Goal: Browse casually: Explore the website without a specific task or goal

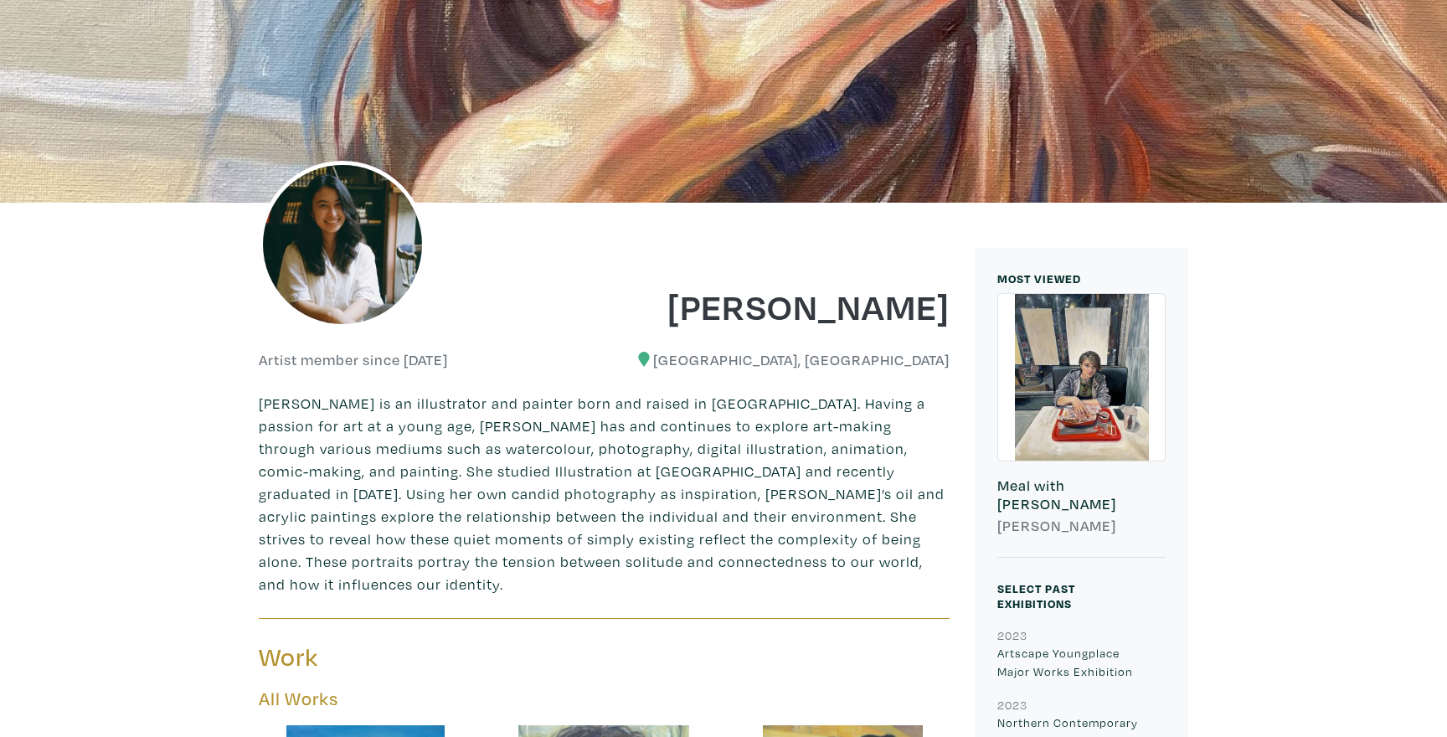
scroll to position [232, 0]
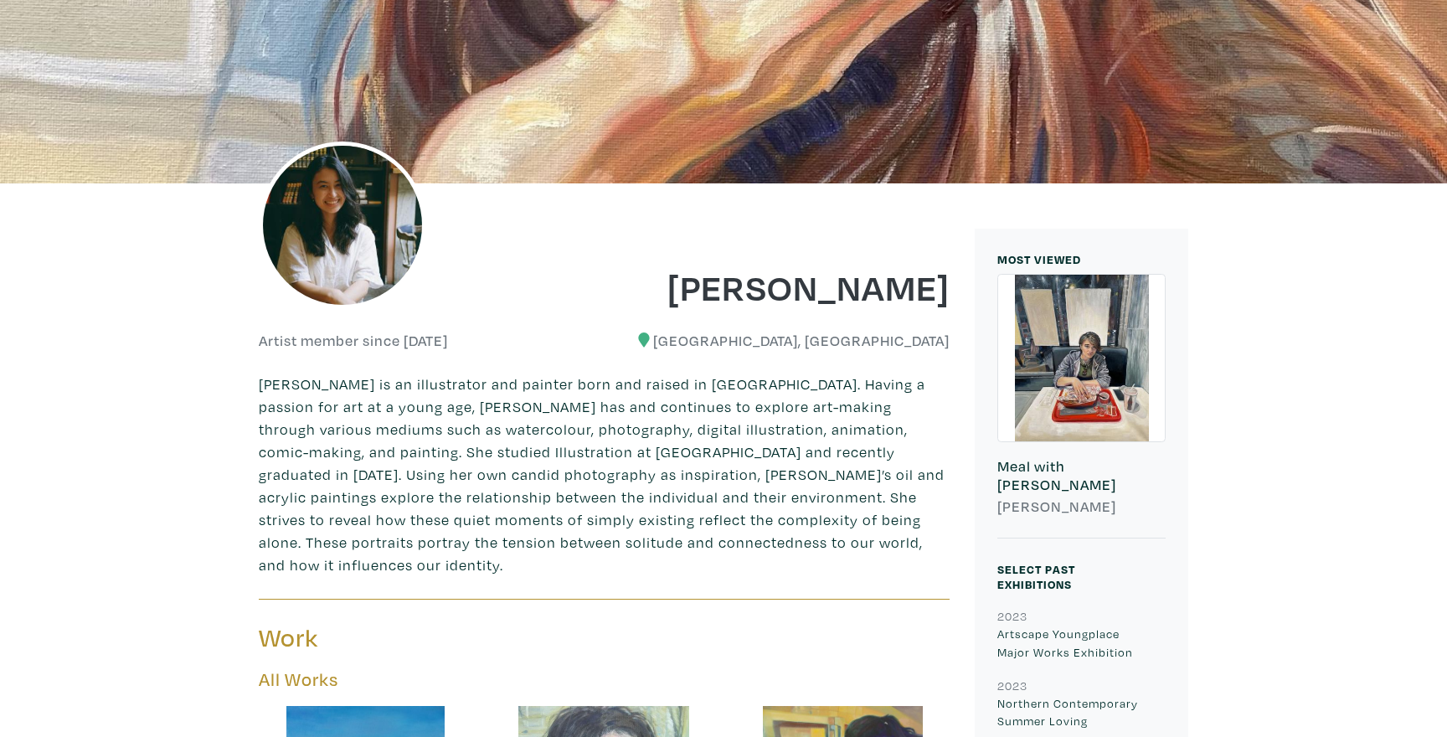
click at [811, 467] on p "[PERSON_NAME] is an illustrator and painter born and raised in [GEOGRAPHIC_DATA…" at bounding box center [604, 474] width 691 height 203
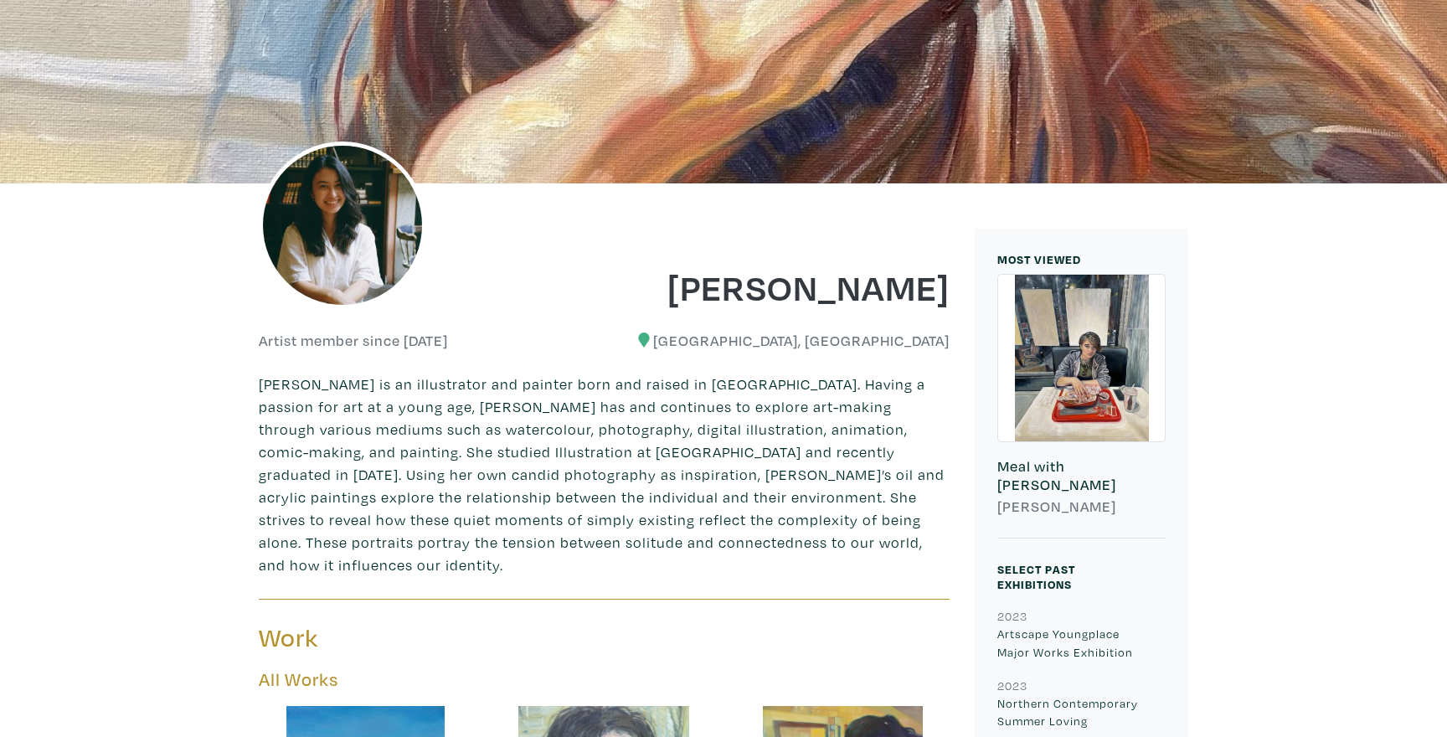
click at [811, 467] on p "[PERSON_NAME] is an illustrator and painter born and raised in [GEOGRAPHIC_DATA…" at bounding box center [604, 474] width 691 height 203
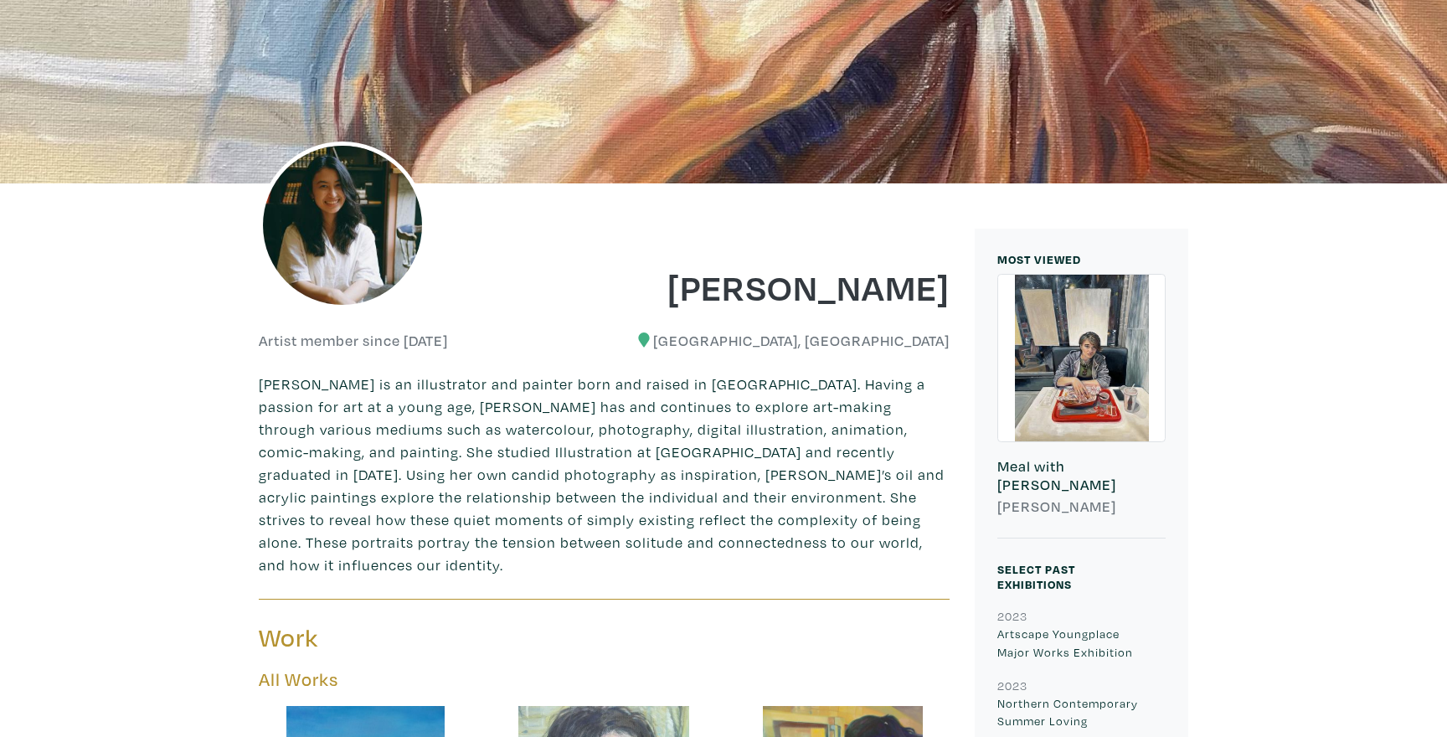
click at [811, 467] on p "[PERSON_NAME] is an illustrator and painter born and raised in [GEOGRAPHIC_DATA…" at bounding box center [604, 474] width 691 height 203
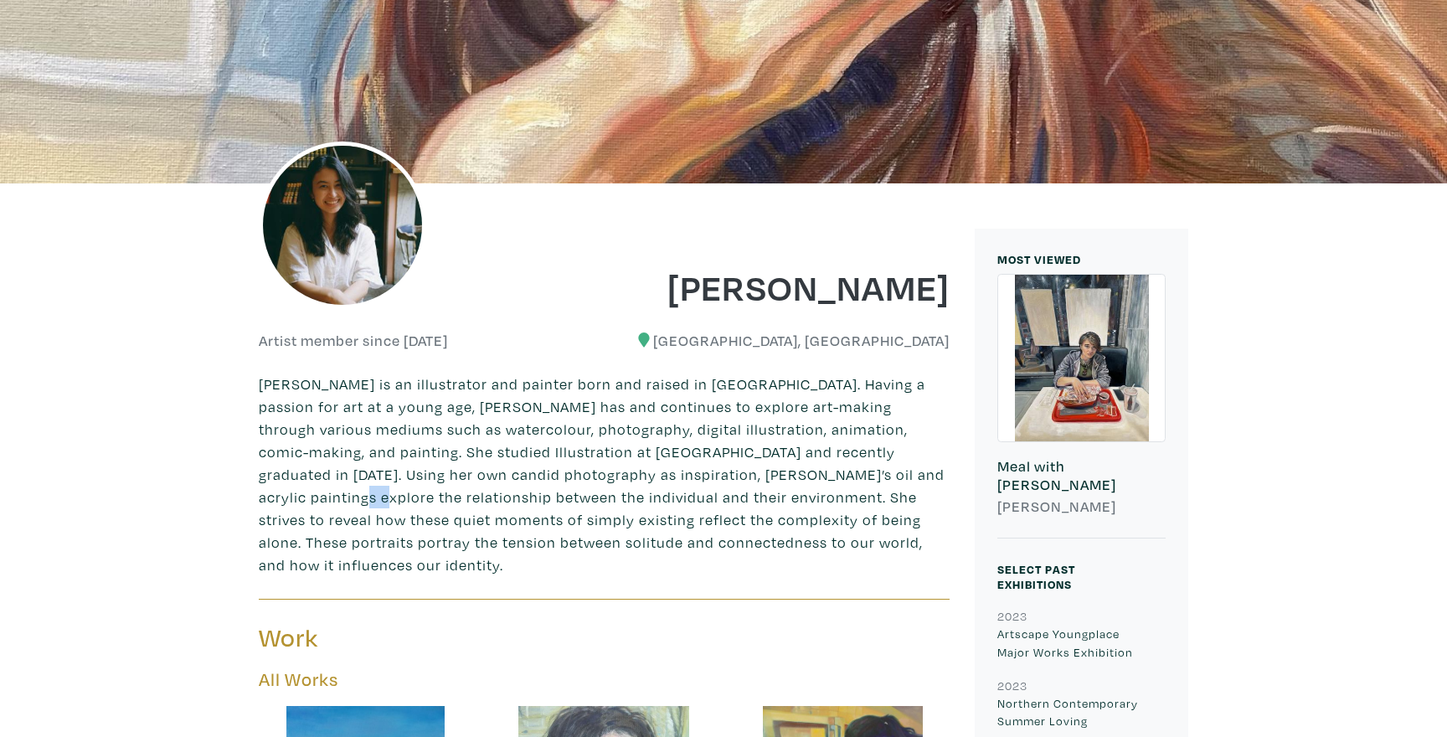
click at [811, 467] on p "[PERSON_NAME] is an illustrator and painter born and raised in [GEOGRAPHIC_DATA…" at bounding box center [604, 474] width 691 height 203
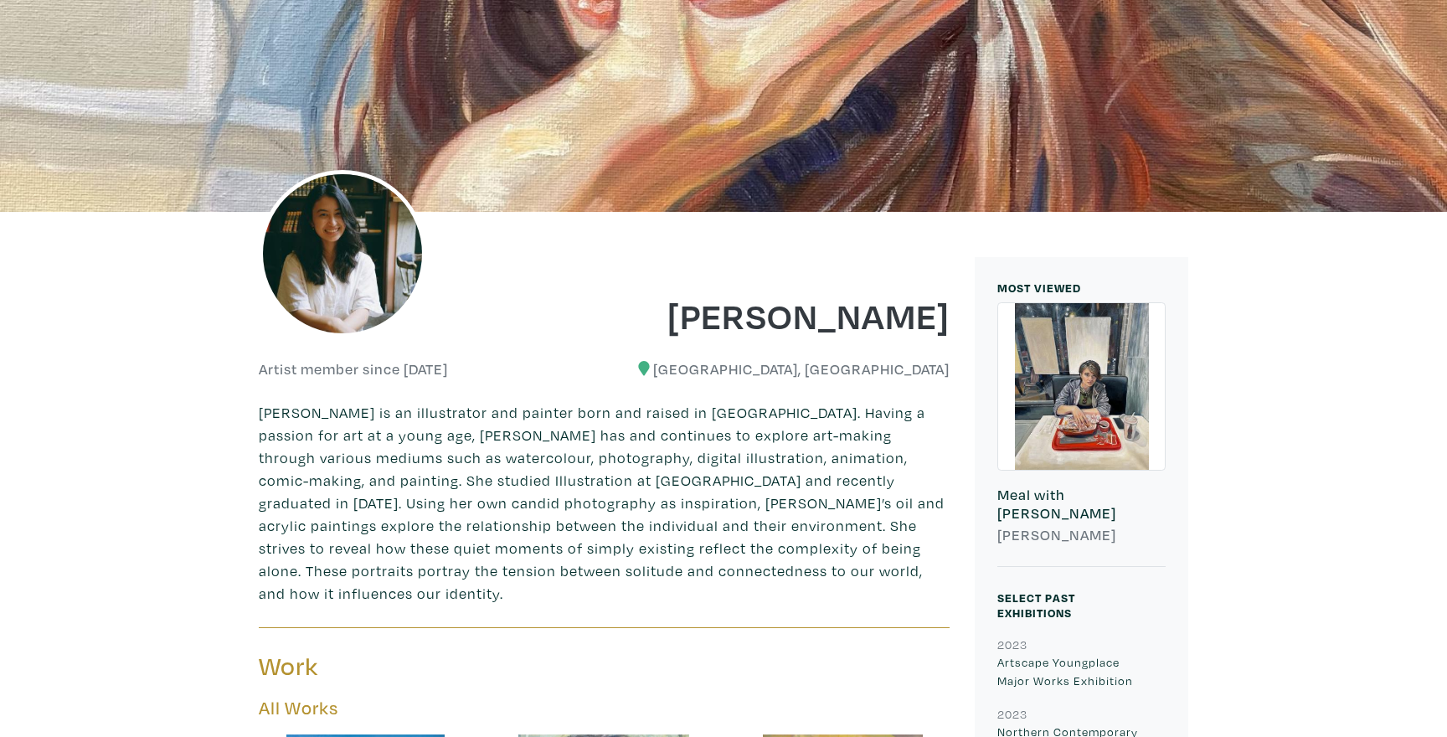
scroll to position [201, 0]
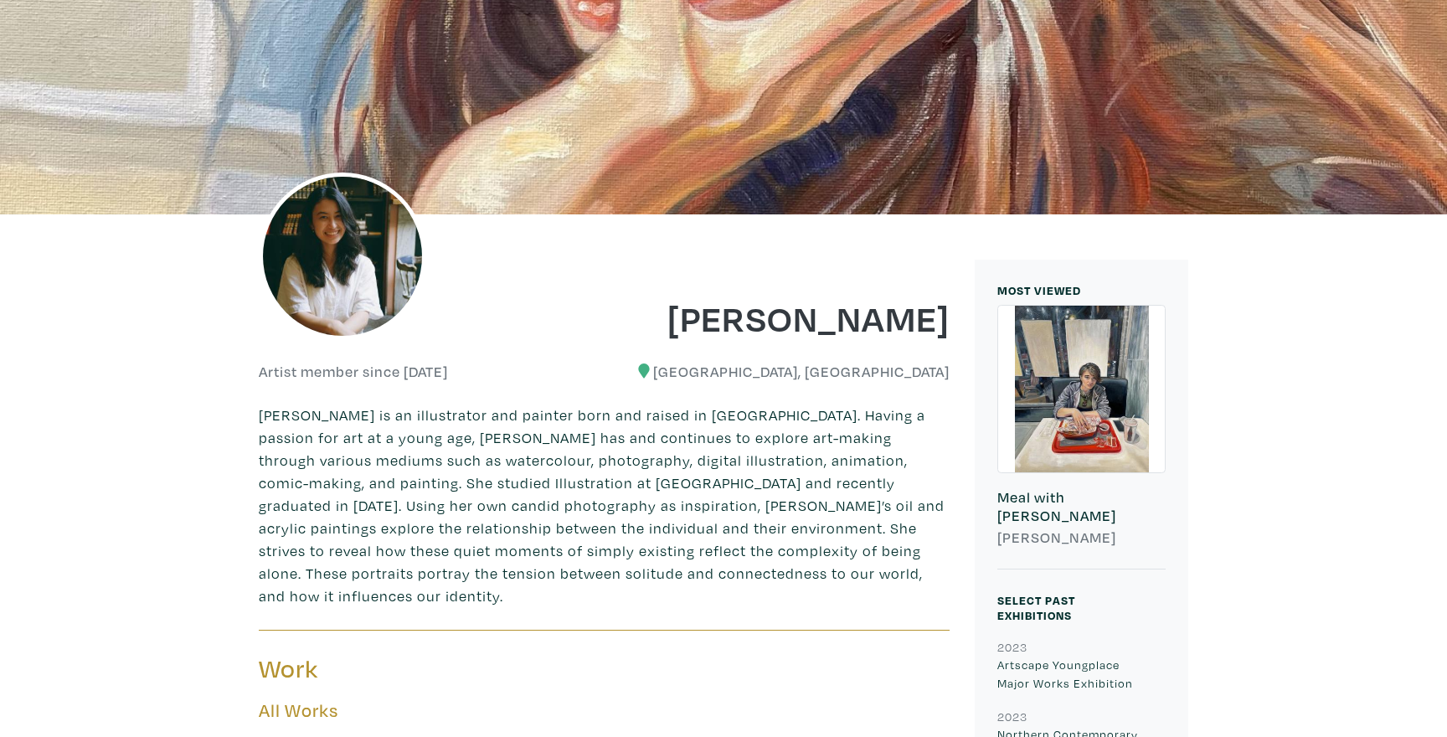
click at [811, 467] on p "[PERSON_NAME] is an illustrator and painter born and raised in [GEOGRAPHIC_DATA…" at bounding box center [604, 505] width 691 height 203
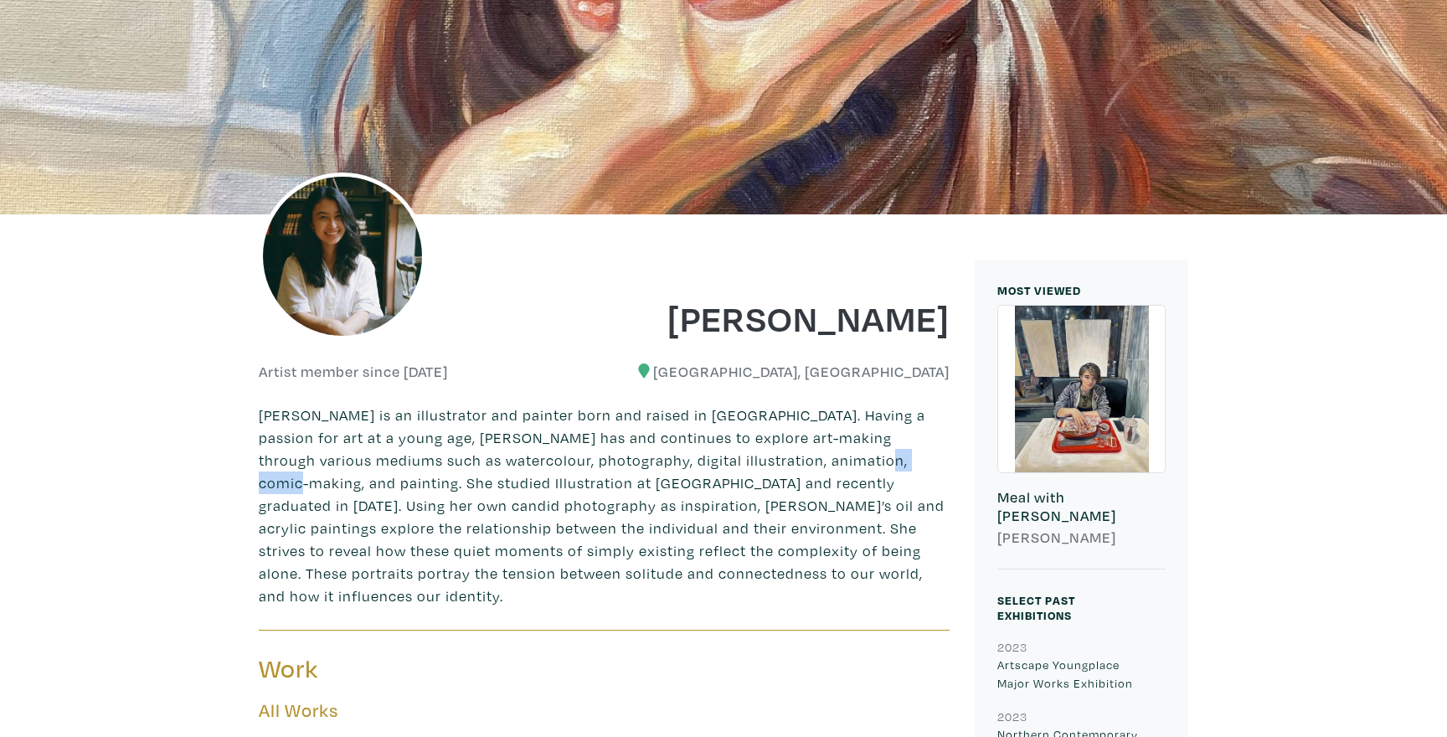
click at [811, 467] on p "[PERSON_NAME] is an illustrator and painter born and raised in [GEOGRAPHIC_DATA…" at bounding box center [604, 505] width 691 height 203
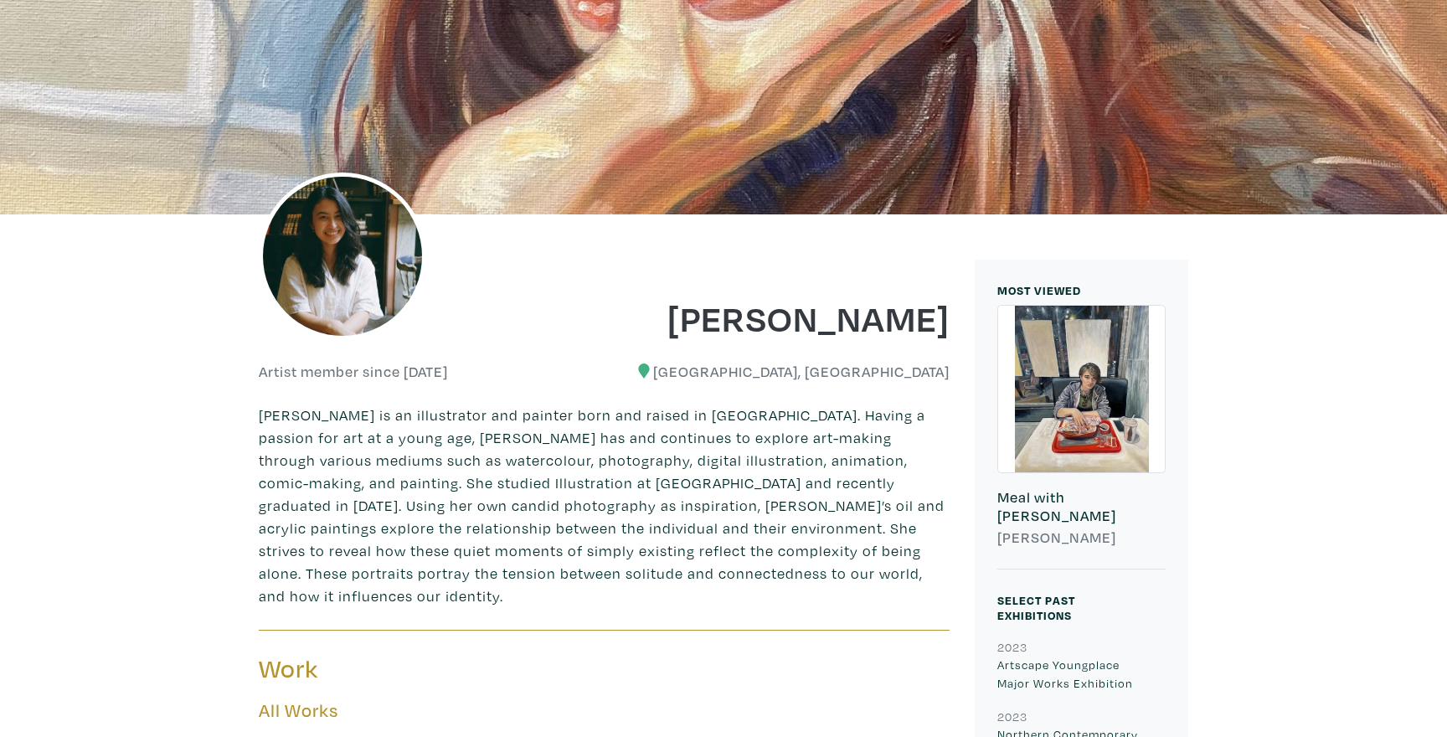
click at [811, 467] on p "[PERSON_NAME] is an illustrator and painter born and raised in [GEOGRAPHIC_DATA…" at bounding box center [604, 505] width 691 height 203
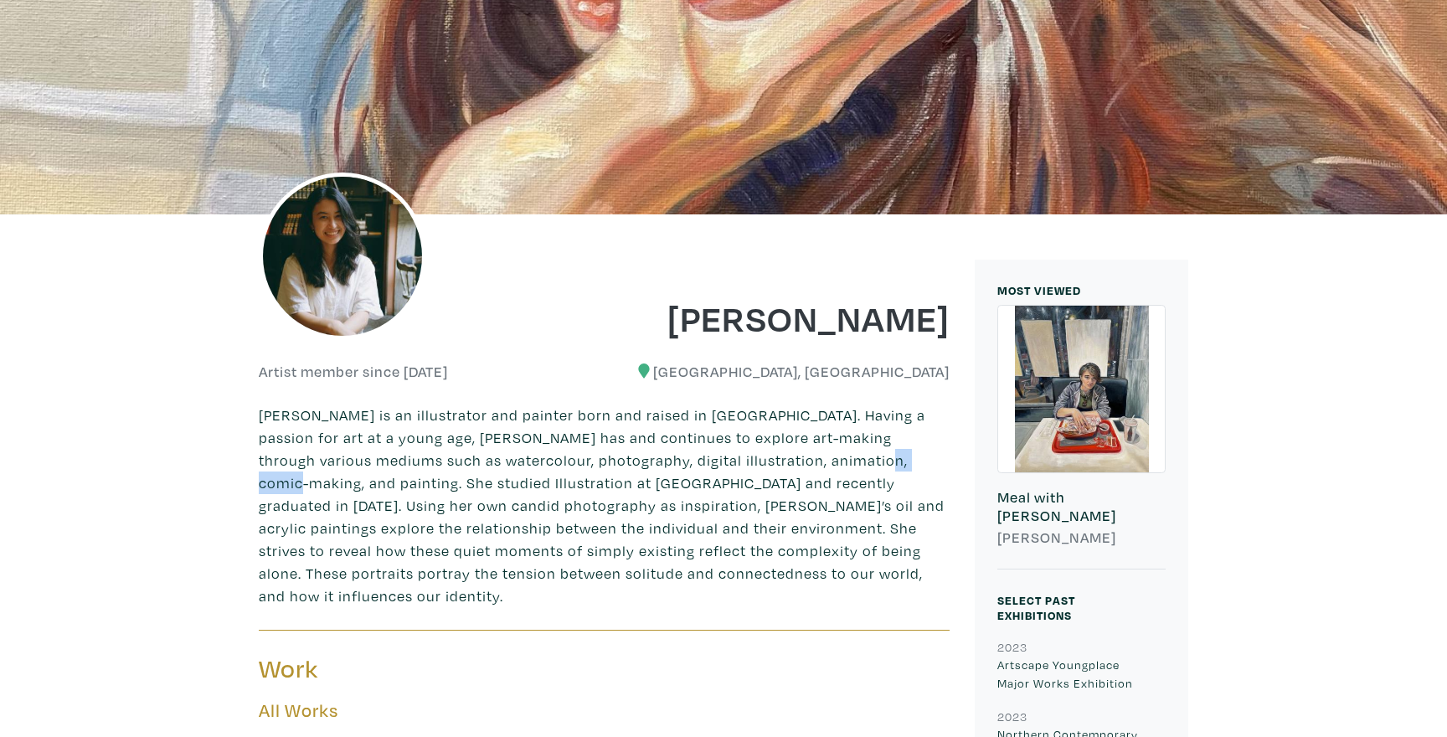
click at [811, 467] on p "[PERSON_NAME] is an illustrator and painter born and raised in [GEOGRAPHIC_DATA…" at bounding box center [604, 505] width 691 height 203
click at [319, 270] on img at bounding box center [342, 256] width 167 height 167
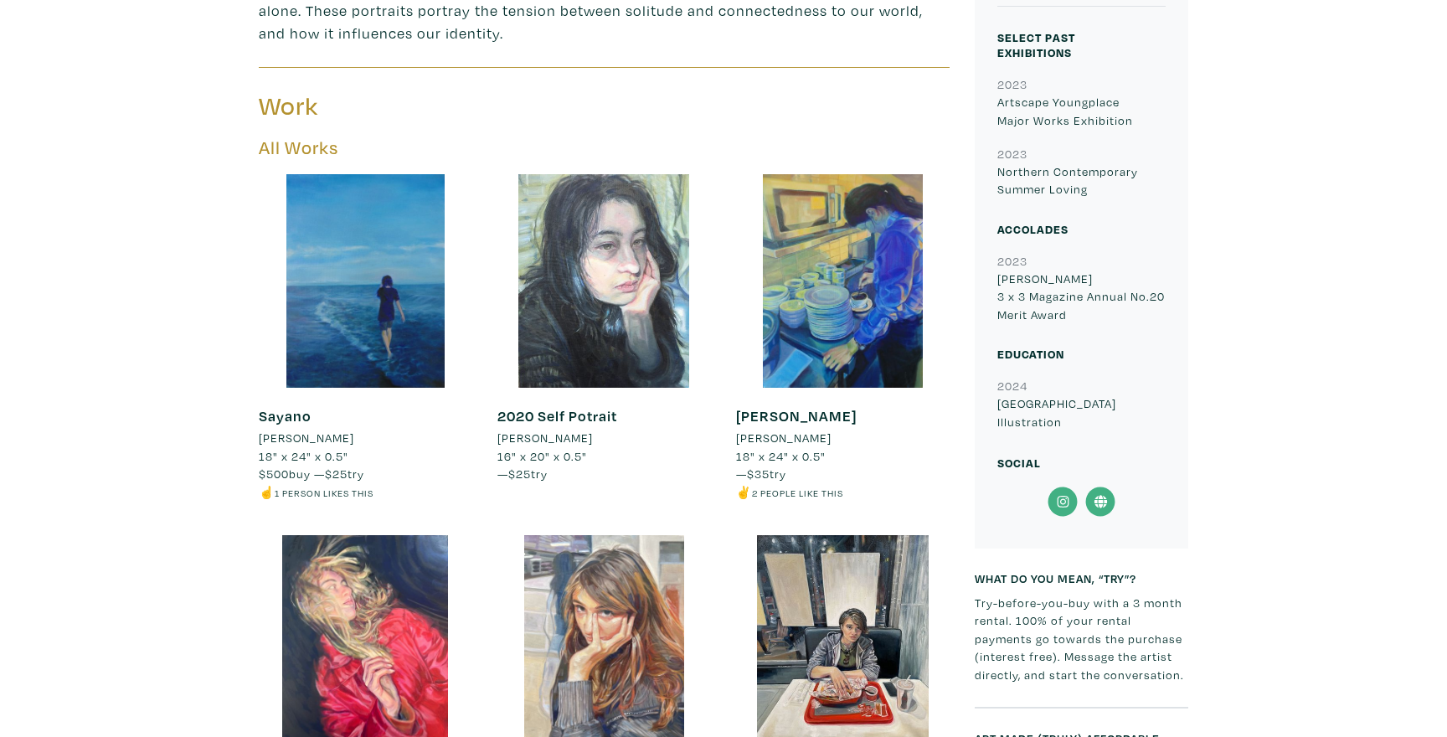
click at [198, 543] on div "[PERSON_NAME] Artist member since [DATE] [GEOGRAPHIC_DATA], [GEOGRAPHIC_DATA] W…" at bounding box center [724, 541] width 1422 height 1779
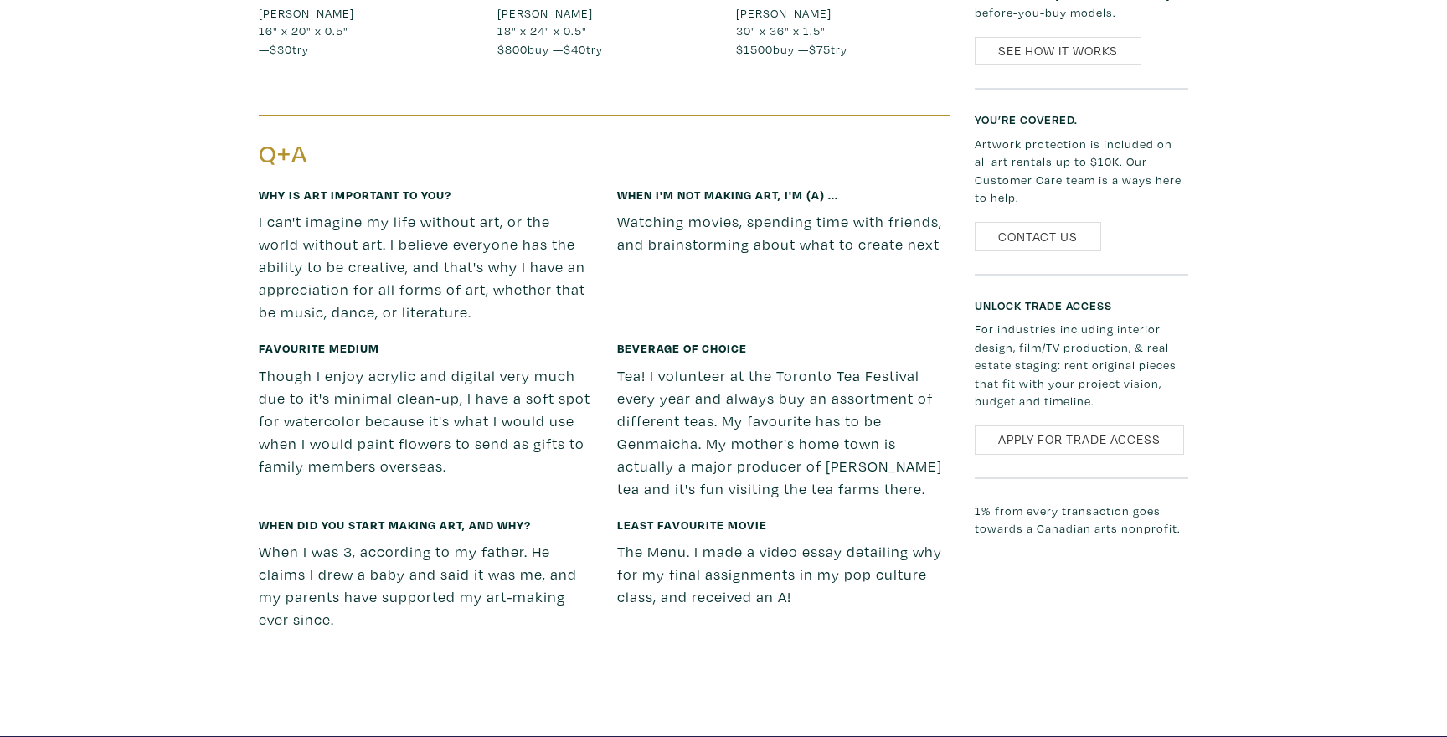
scroll to position [1547, 0]
